Goal: Task Accomplishment & Management: Use online tool/utility

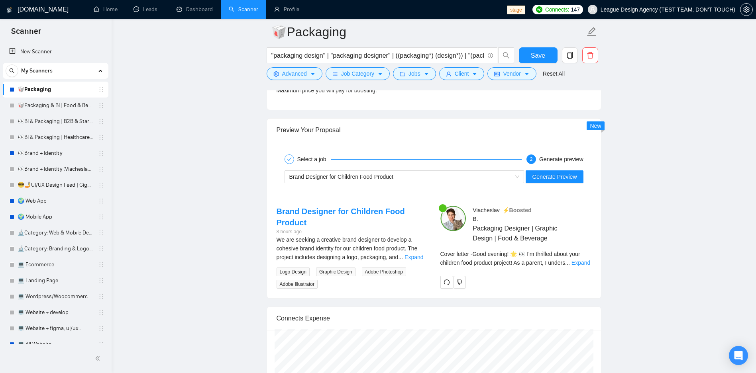
scroll to position [1626, 0]
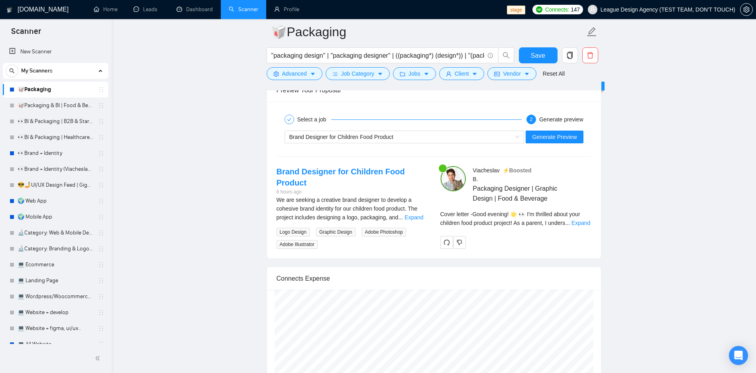
click at [479, 129] on div "Brand Designer for Children Food Product Generate Preview" at bounding box center [434, 137] width 316 height 19
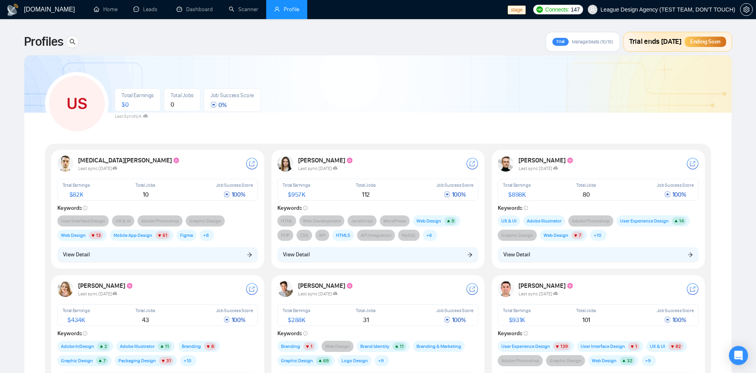
click at [208, 262] on button "View Detail" at bounding box center [157, 255] width 201 height 15
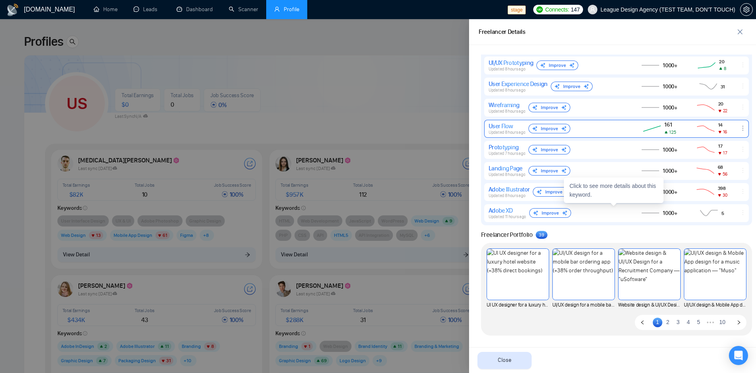
scroll to position [642, 0]
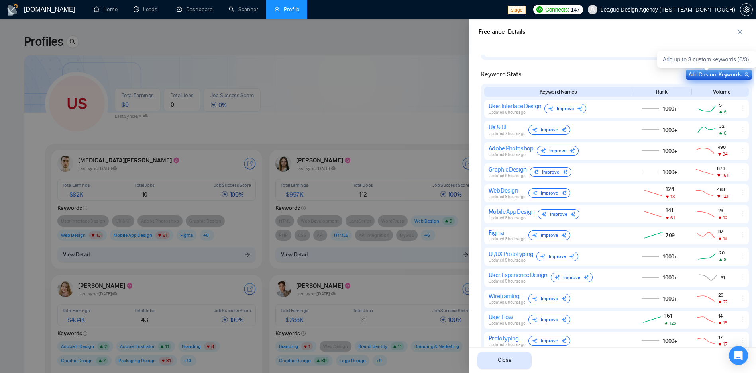
click at [727, 76] on div "Add Custom Keywords" at bounding box center [719, 75] width 61 height 8
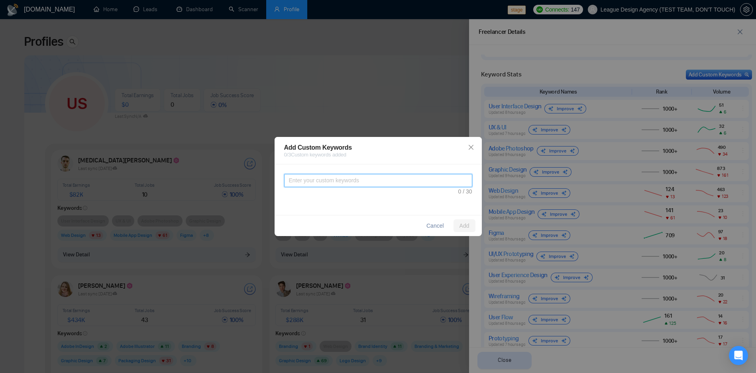
click at [352, 184] on textarea at bounding box center [378, 180] width 188 height 13
click at [407, 187] on textarea "123456789012345678901234567890" at bounding box center [378, 180] width 188 height 13
paste textarea
type textarea "123456789012345678901234567890"
click at [399, 212] on div "123456789012345678901234567890" at bounding box center [378, 190] width 207 height 51
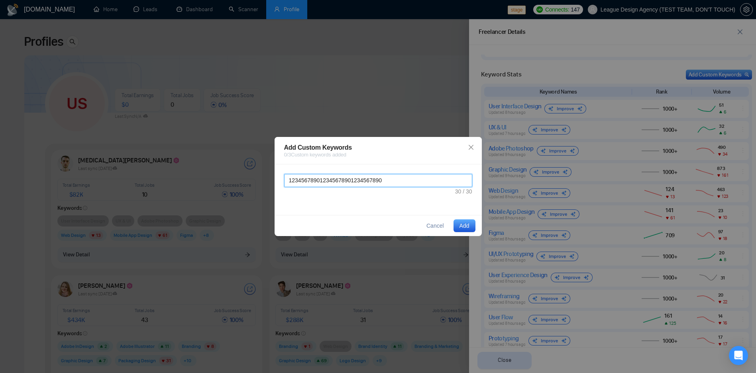
click at [410, 182] on textarea "123456789012345678901234567890" at bounding box center [378, 180] width 188 height 13
click at [434, 226] on span "Cancel" at bounding box center [436, 226] width 18 height 9
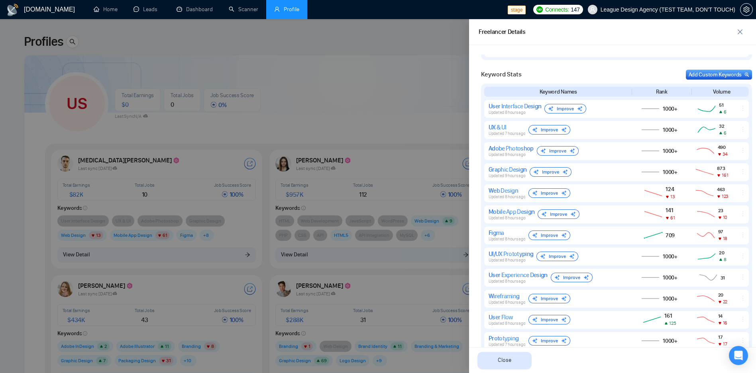
click at [393, 77] on div at bounding box center [378, 196] width 756 height 354
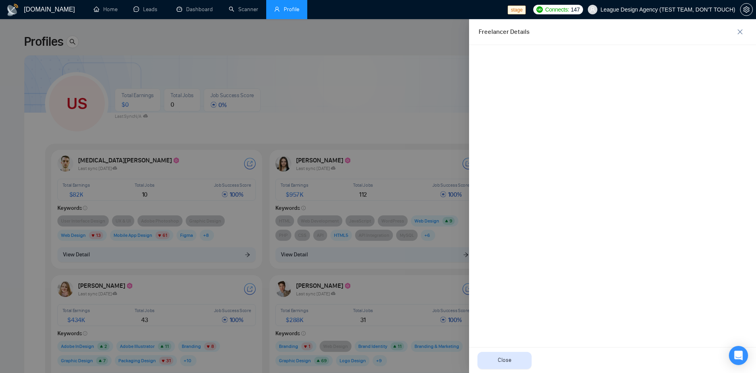
scroll to position [0, 0]
